Goal: Task Accomplishment & Management: Manage account settings

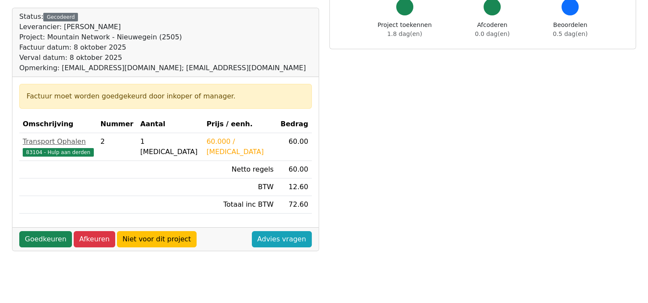
scroll to position [85, 0]
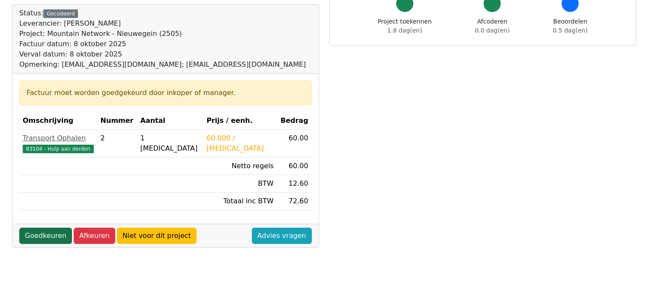
click at [38, 231] on link "Goedkeuren" at bounding box center [45, 236] width 53 height 16
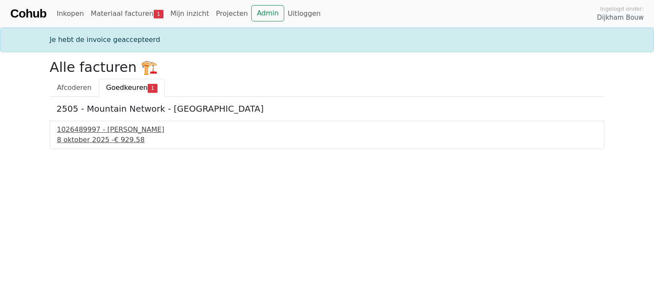
click at [111, 130] on div "1026489997 - [PERSON_NAME]" at bounding box center [327, 130] width 540 height 10
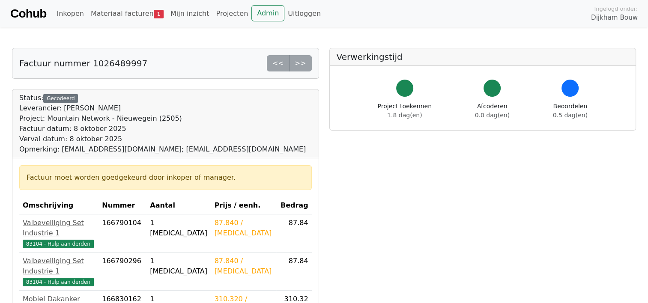
scroll to position [118, 0]
